Goal: Information Seeking & Learning: Find specific fact

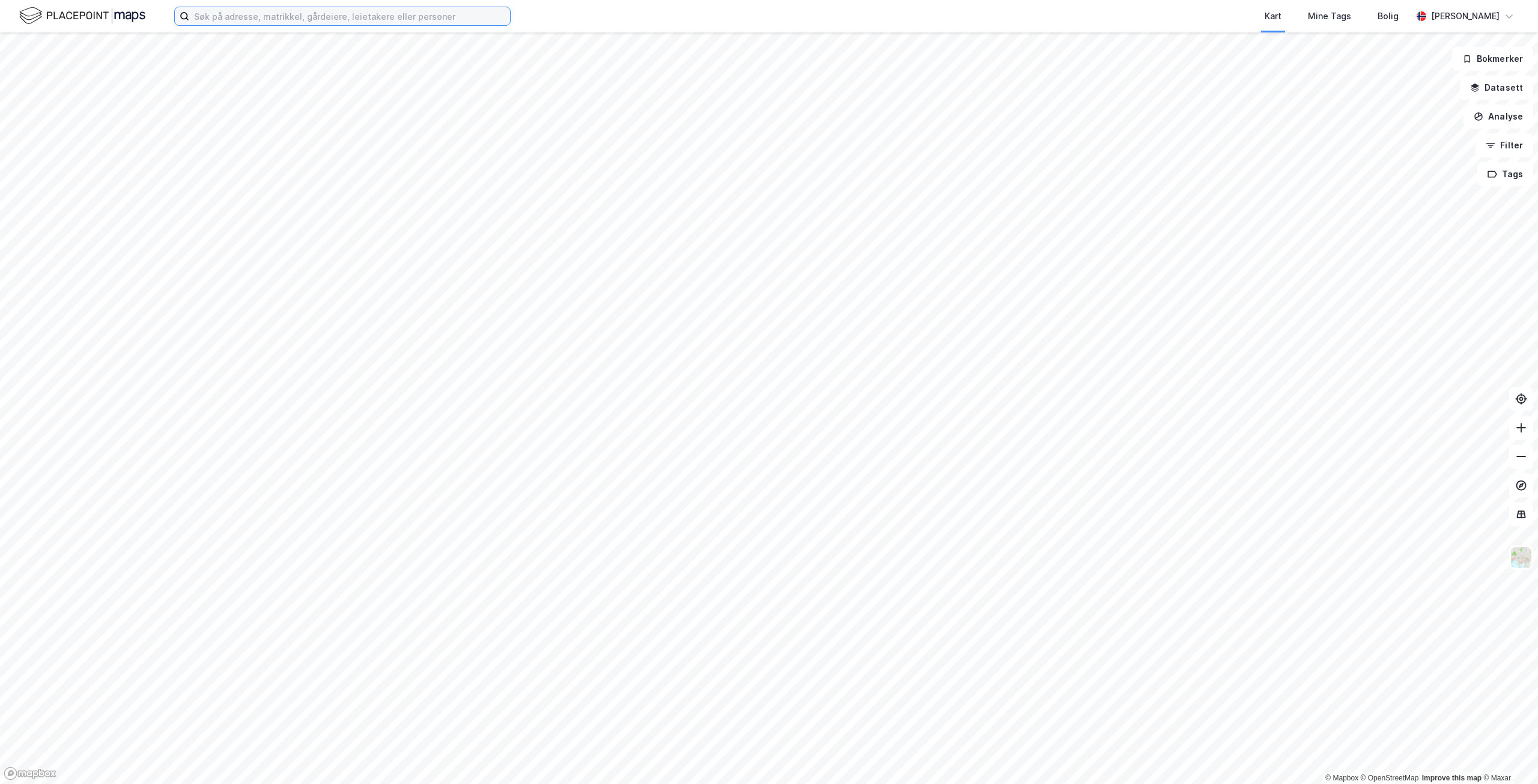
click at [222, 21] on input at bounding box center [349, 16] width 321 height 18
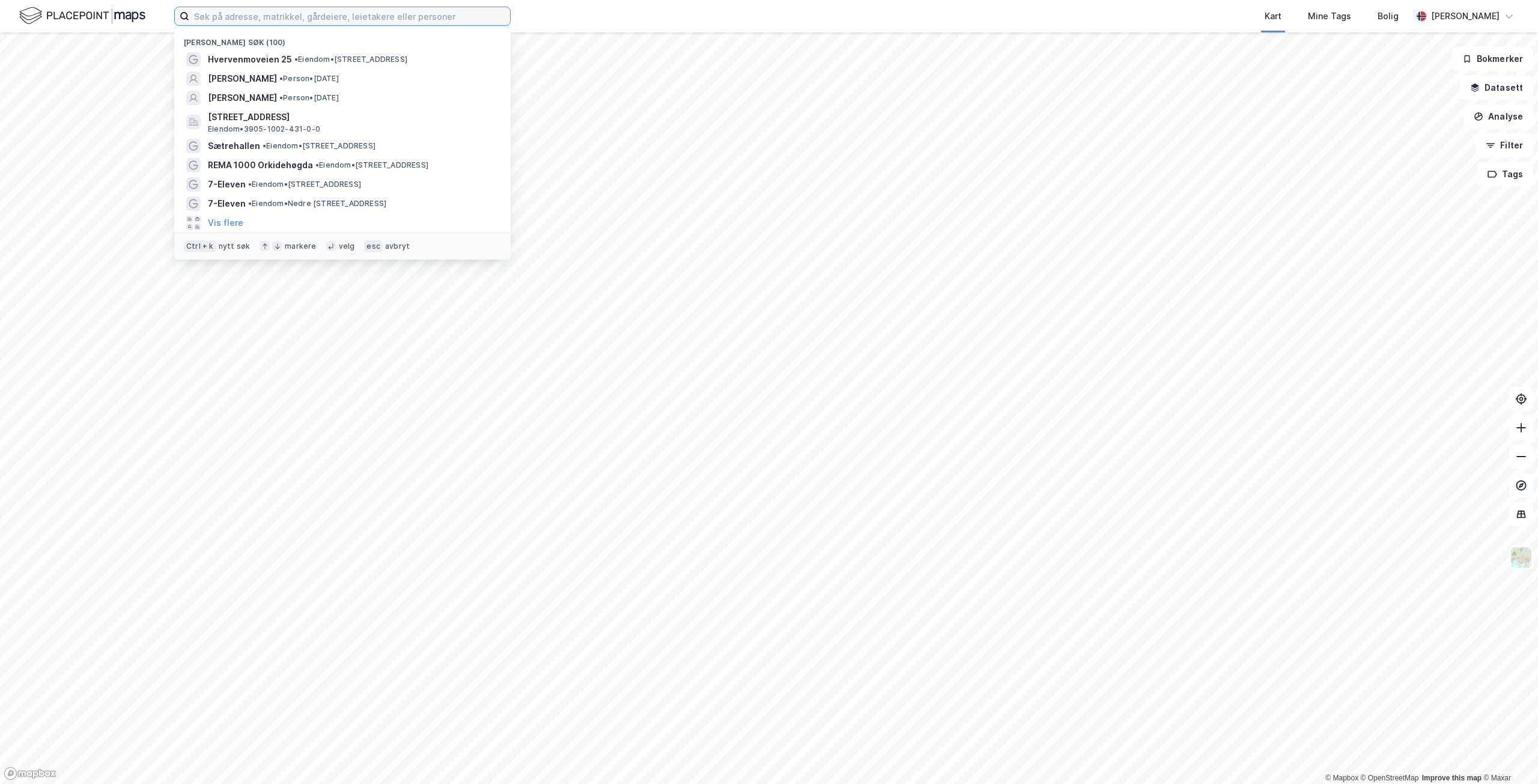
paste input "[PERSON_NAME]"
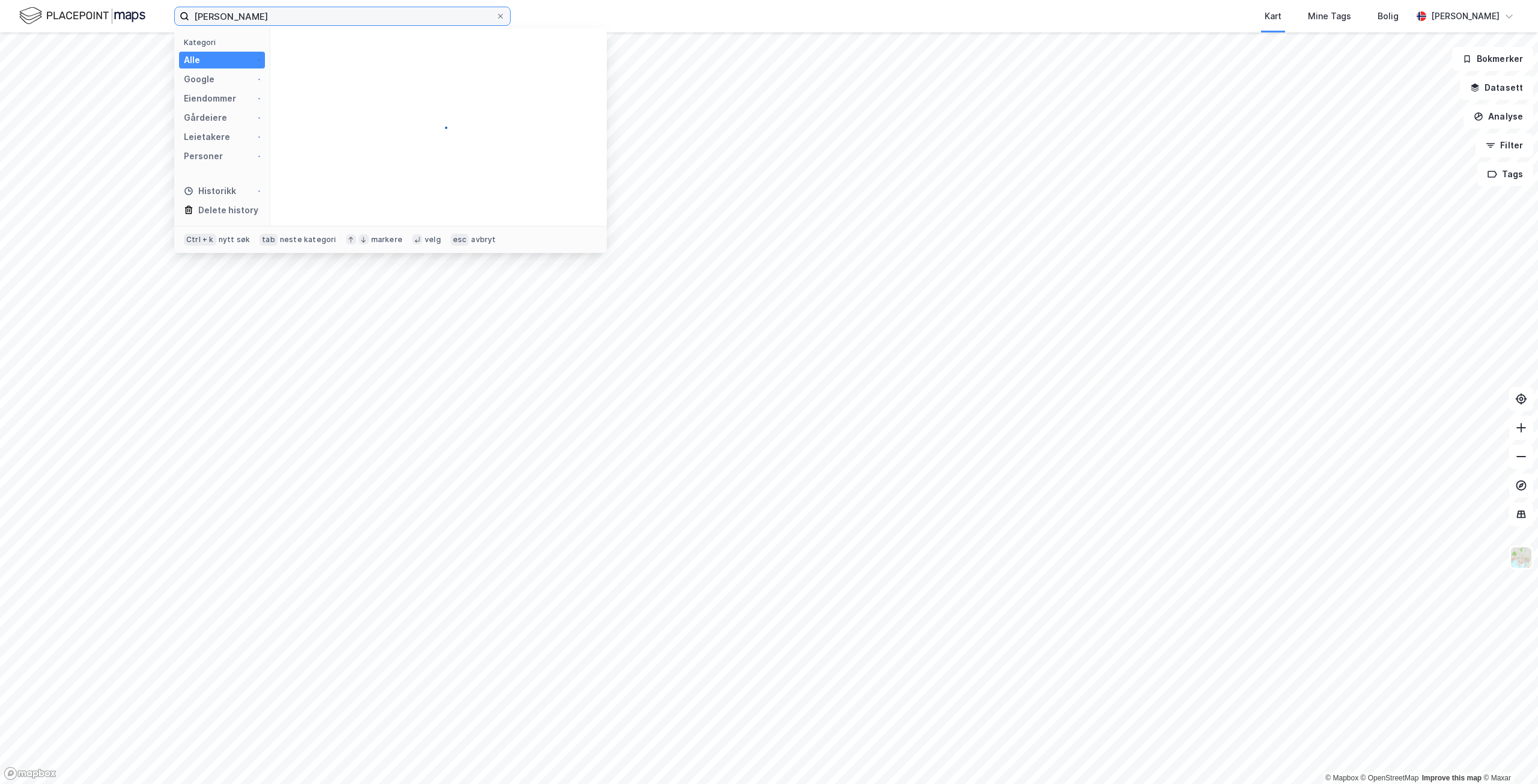
type input "[PERSON_NAME]"
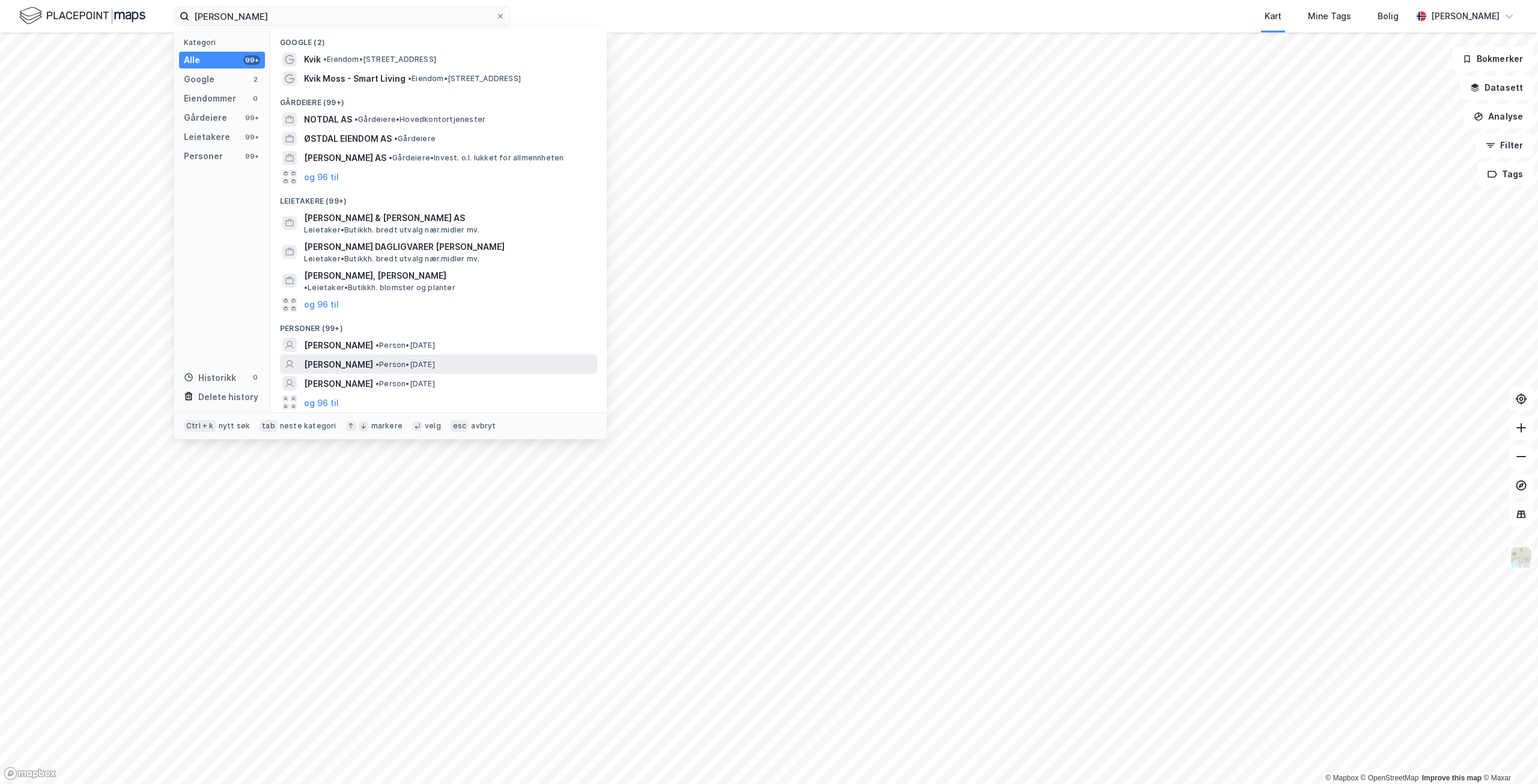
click at [342, 357] on span "[PERSON_NAME]" at bounding box center [338, 364] width 69 height 14
